Goal: Task Accomplishment & Management: Manage account settings

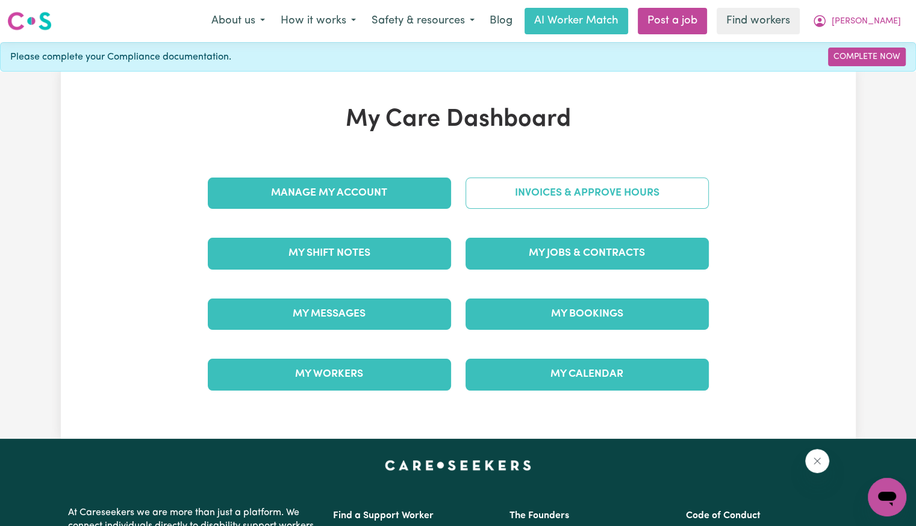
click at [494, 183] on link "Invoices & Approve Hours" at bounding box center [586, 193] width 243 height 31
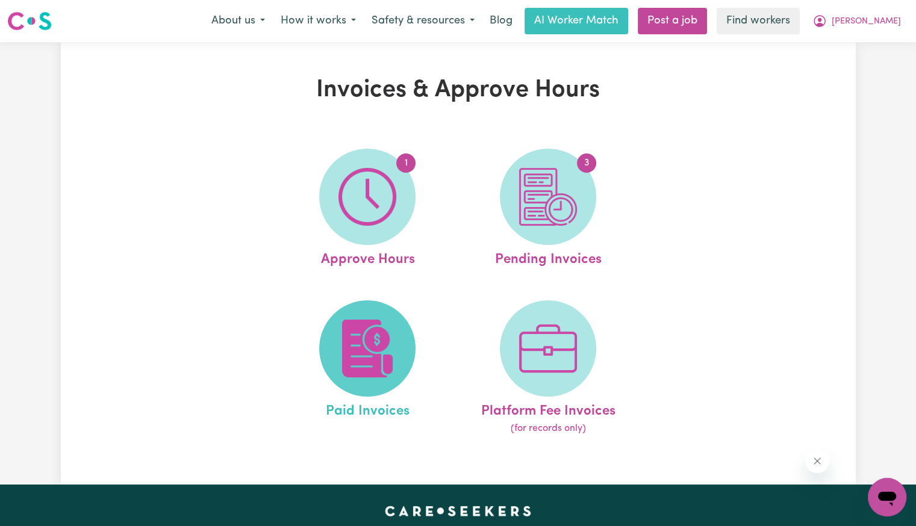
click at [373, 335] on img at bounding box center [367, 349] width 58 height 58
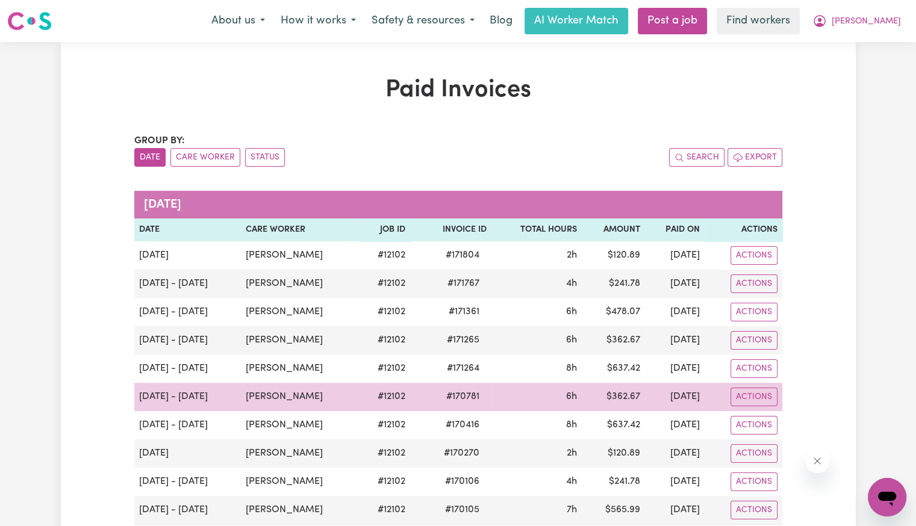
click at [439, 398] on span "# 170781" at bounding box center [463, 397] width 48 height 14
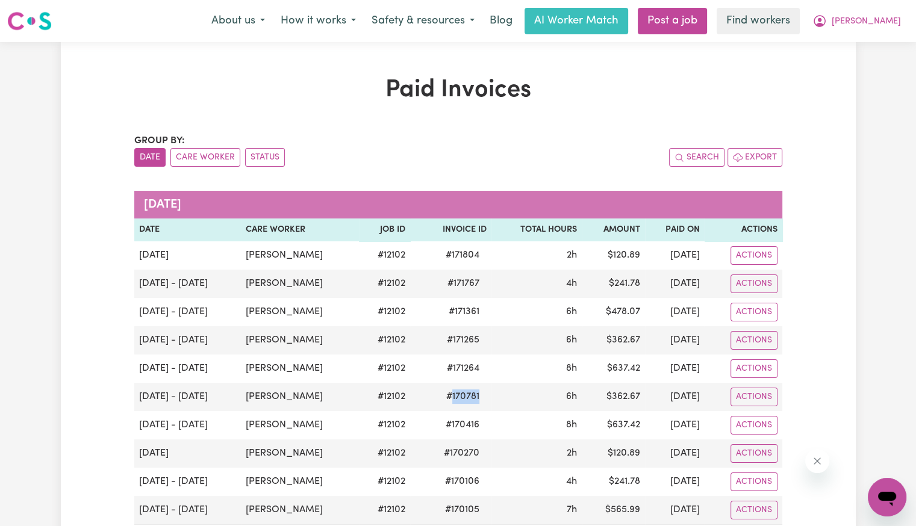
copy span "170781"
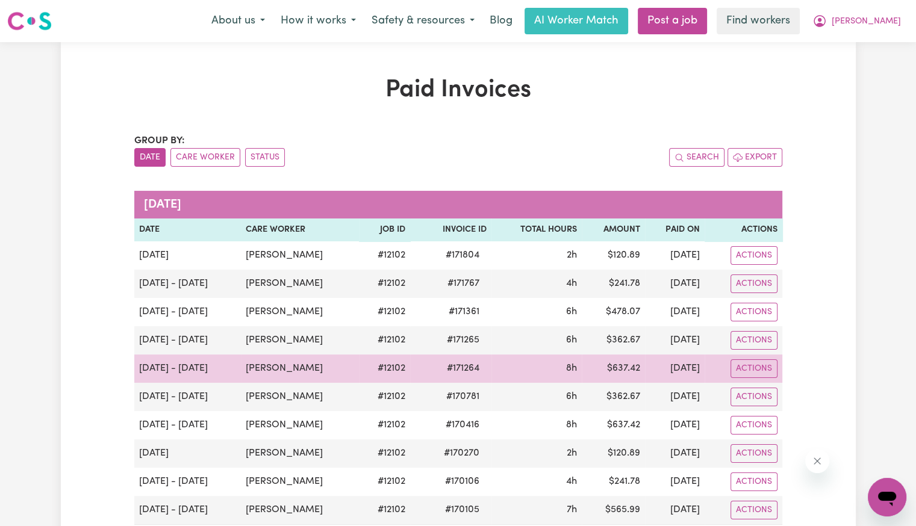
click at [451, 366] on span "# 171264" at bounding box center [463, 368] width 47 height 14
click at [450, 366] on span "# 171264" at bounding box center [463, 368] width 47 height 14
copy span "171264"
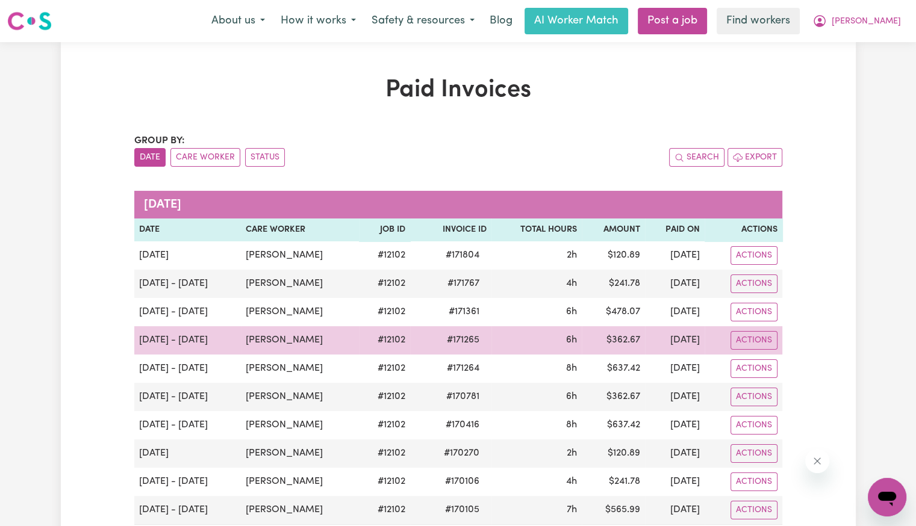
click at [452, 341] on span "# 171265" at bounding box center [463, 340] width 47 height 14
copy span "171265"
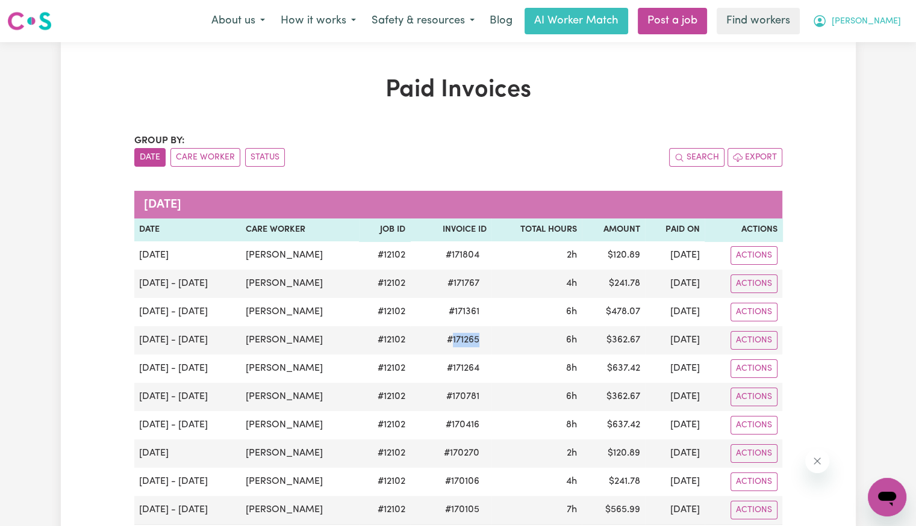
click at [868, 27] on span "[PERSON_NAME]" at bounding box center [866, 21] width 69 height 13
click at [850, 74] on link "Logout" at bounding box center [860, 69] width 95 height 23
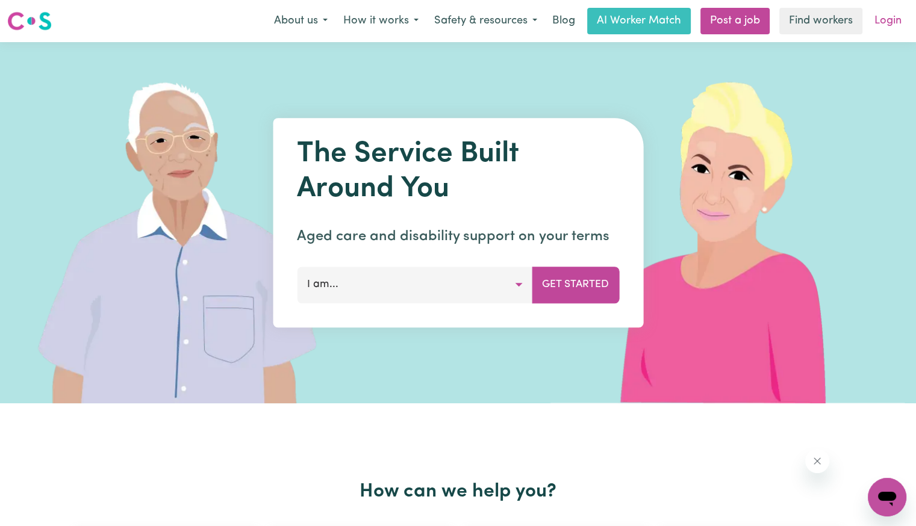
click at [888, 26] on link "Login" at bounding box center [888, 21] width 42 height 26
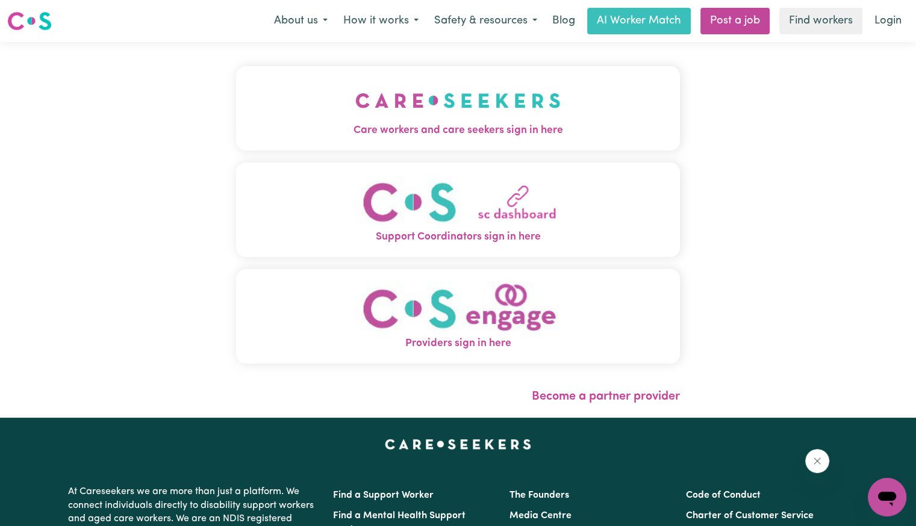
click at [453, 145] on button "Care workers and care seekers sign in here" at bounding box center [458, 108] width 444 height 84
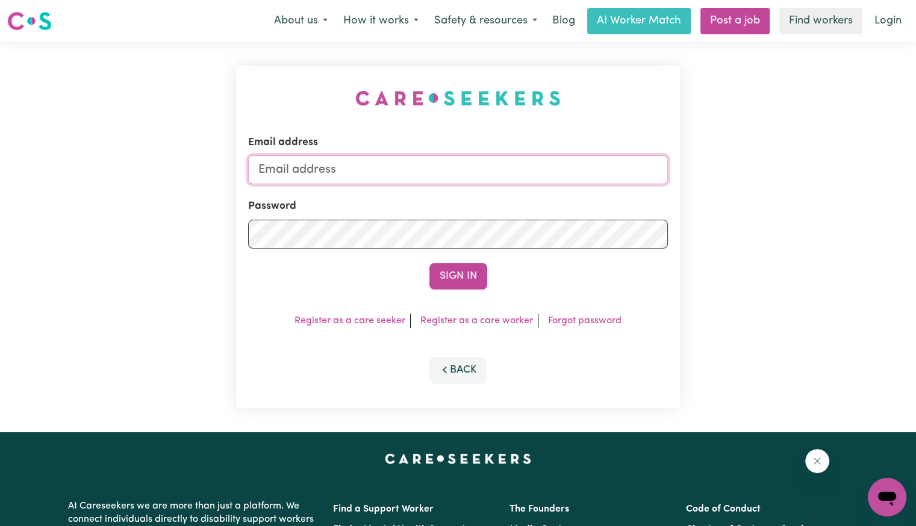
click at [438, 176] on input "Email address" at bounding box center [458, 169] width 420 height 29
drag, startPoint x: 320, startPoint y: 166, endPoint x: 759, endPoint y: 191, distance: 439.1
click at [759, 191] on div "Email address [EMAIL_ADDRESS][DOMAIN_NAME] Password Sign In Register as a care …" at bounding box center [458, 237] width 916 height 390
drag, startPoint x: 325, startPoint y: 164, endPoint x: 389, endPoint y: 163, distance: 64.4
click at [389, 163] on input "[EMAIL_ADDRESS][DOMAIN_NAME]" at bounding box center [458, 169] width 420 height 29
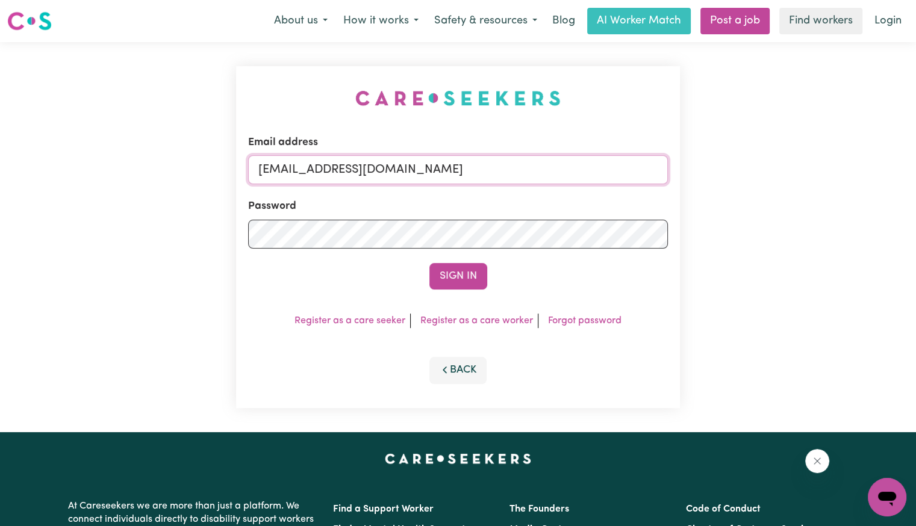
paste input "[PERSON_NAME]"
type input "[EMAIL_ADDRESS][DOMAIN_NAME]"
click at [429, 263] on button "Sign In" at bounding box center [458, 276] width 58 height 26
